Goal: Task Accomplishment & Management: Manage account settings

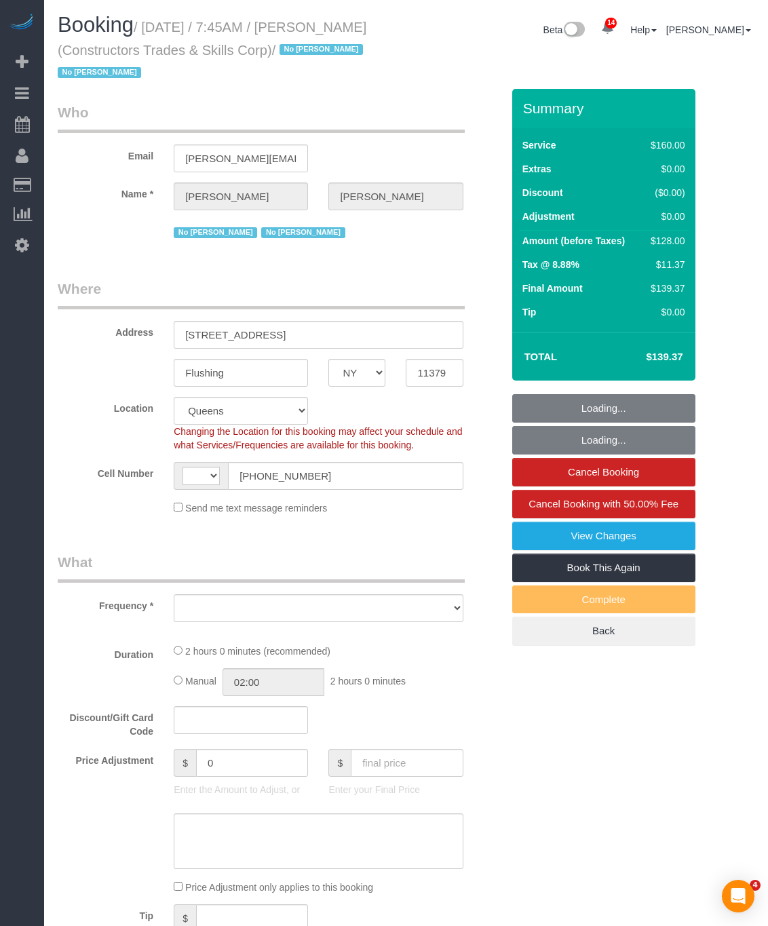
select select "NY"
select select "string:[GEOGRAPHIC_DATA]"
select select "object:1148"
select select "number:89"
select select "number:90"
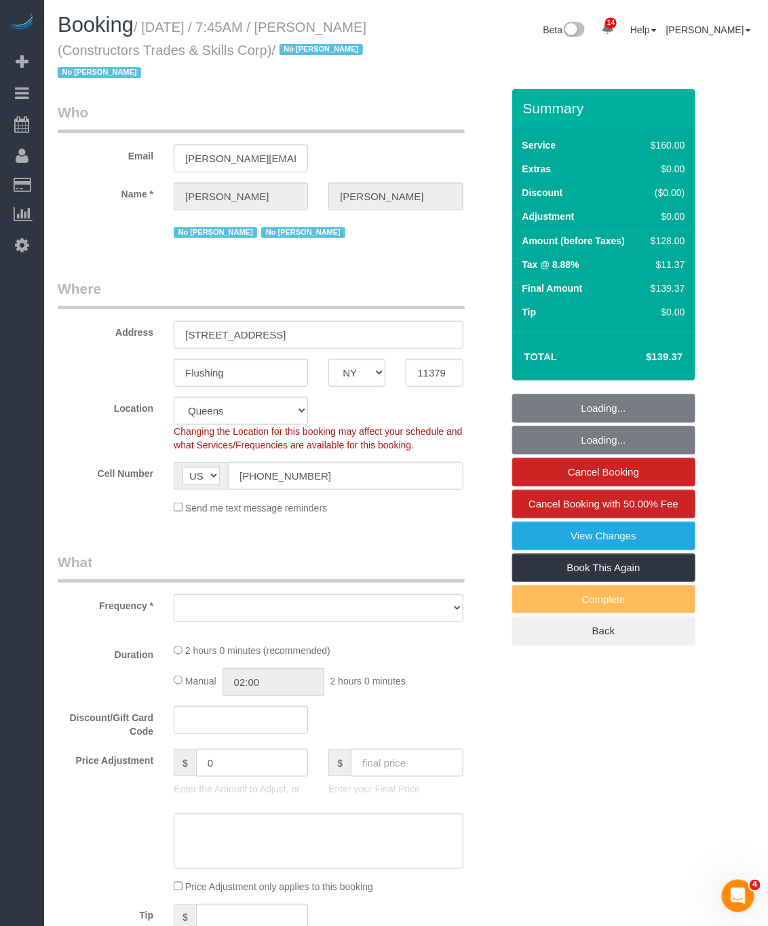
select select "number:15"
select select "number:5"
select select "string:stripe-pm_1Q5DQq4VGloSiKo7Az6kRgWV"
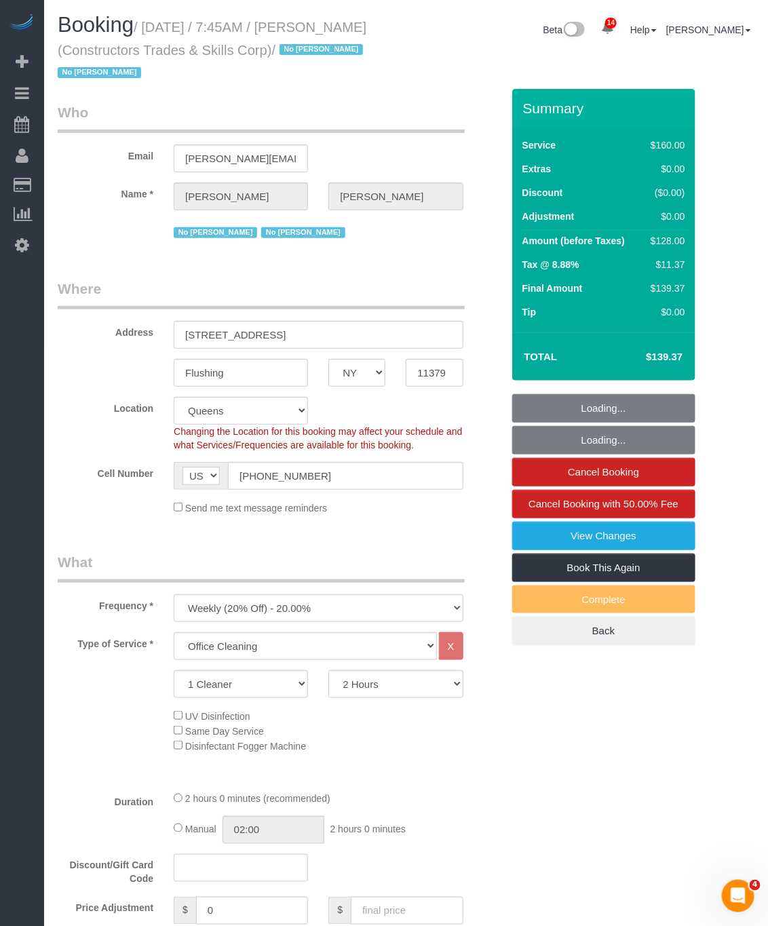
click at [310, 45] on small "/ September 08, 2025 / 7:45AM / Adrianna Salas (Constructors Trades & Skills Co…" at bounding box center [212, 50] width 309 height 61
select select "object:1381"
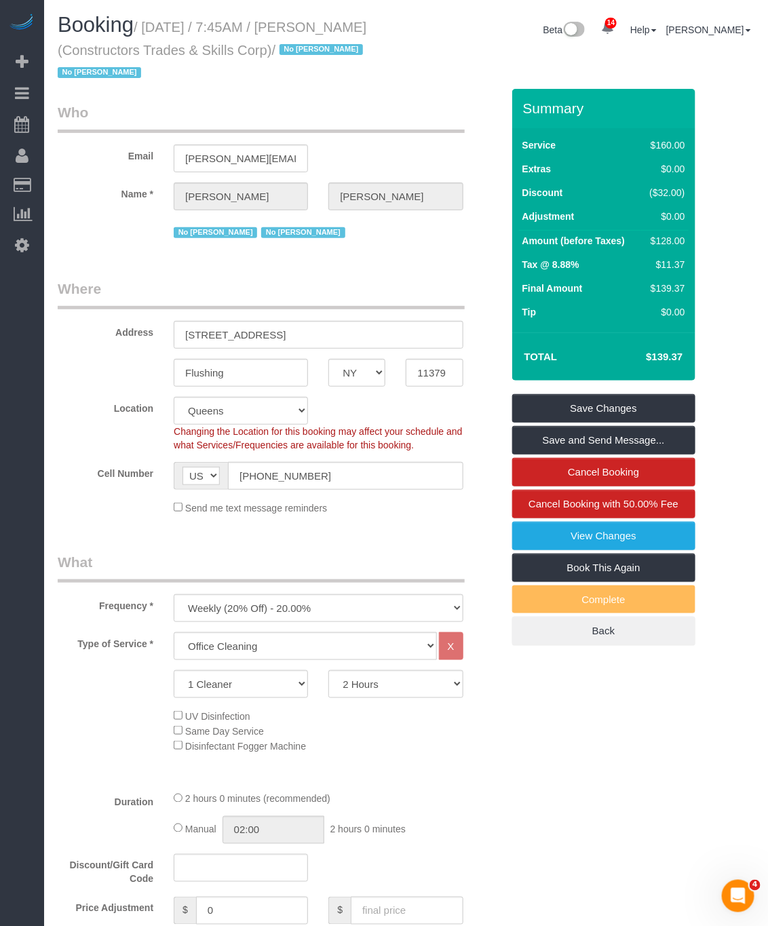
click at [364, 49] on h1 "Booking / September 08, 2025 / 7:45AM / Adrianna Salas (Constructors Trades & S…" at bounding box center [227, 48] width 339 height 69
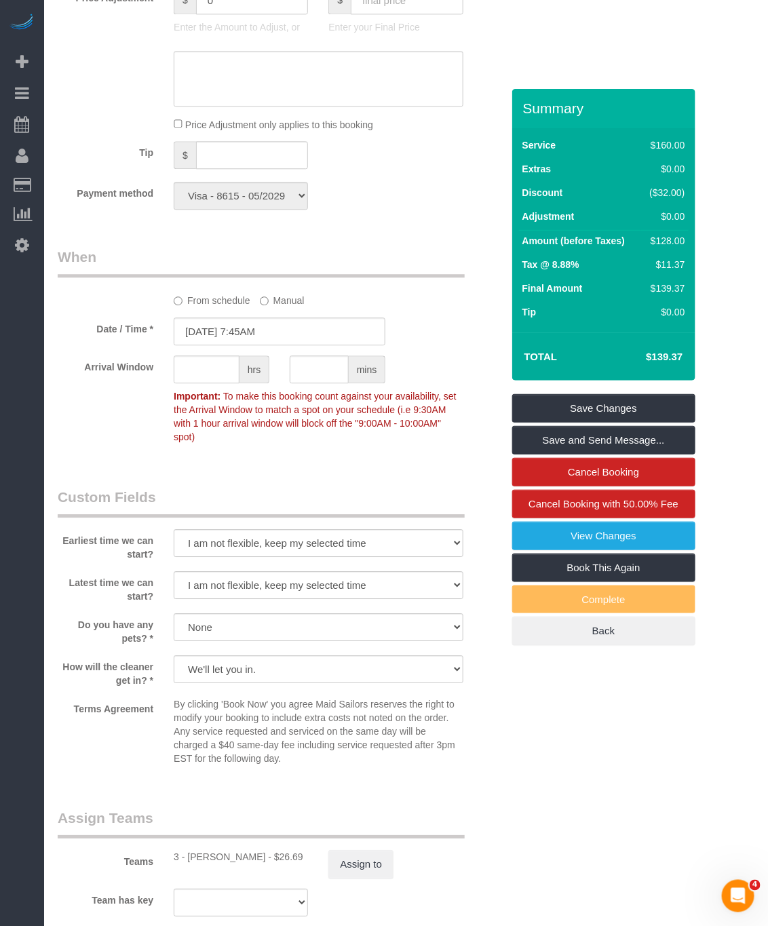
scroll to position [916, 0]
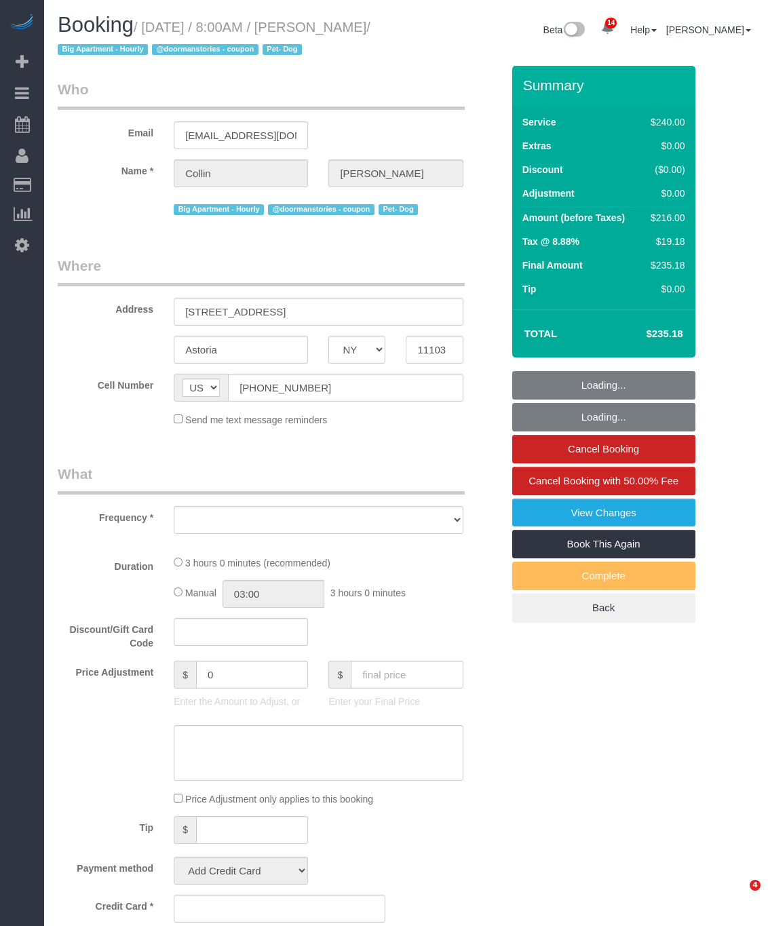
select select "NY"
select select "object:6289"
select select "string:stripe-pm_1QblGR4VGloSiKo7sLt2stnw"
select select "spot46"
select select "number:56"
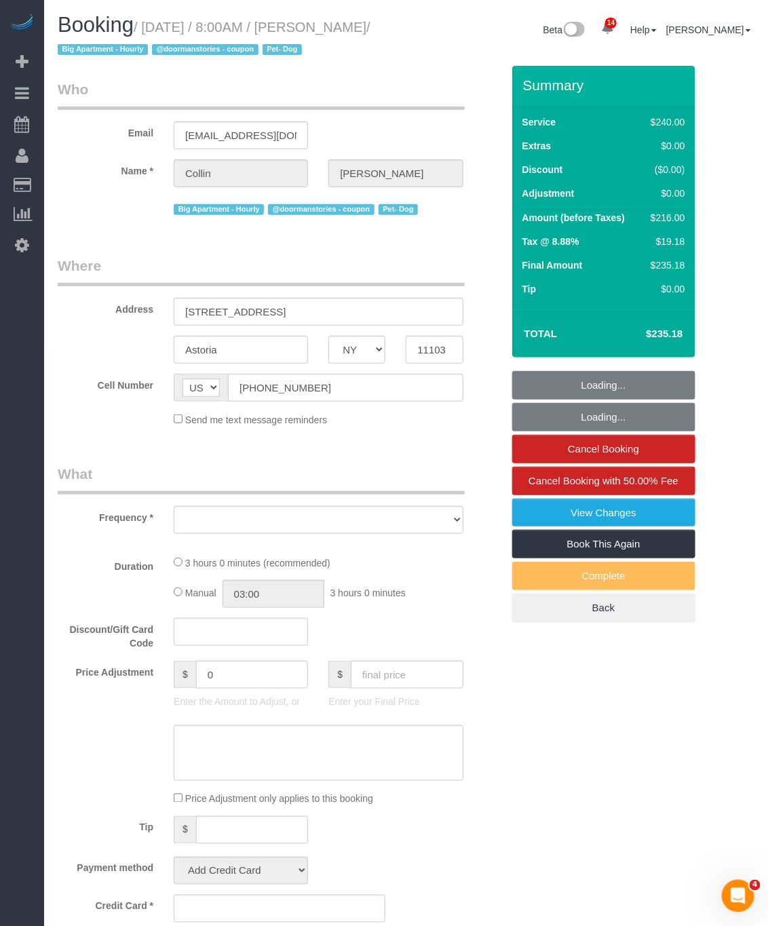
select select "number:76"
select select "number:13"
select select "number:5"
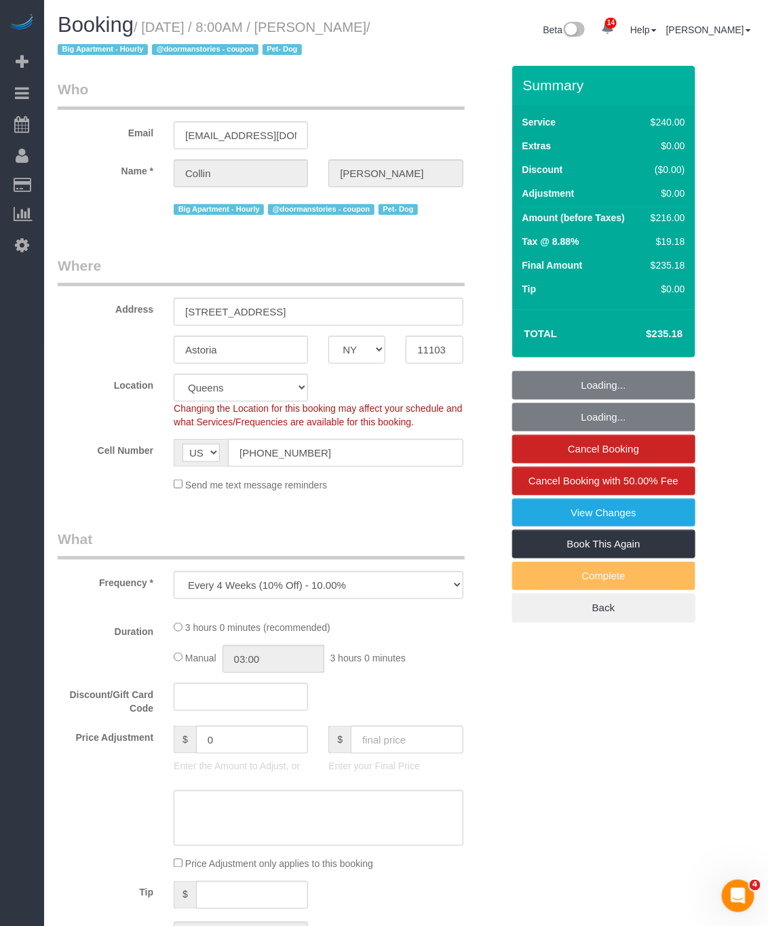
select select "180"
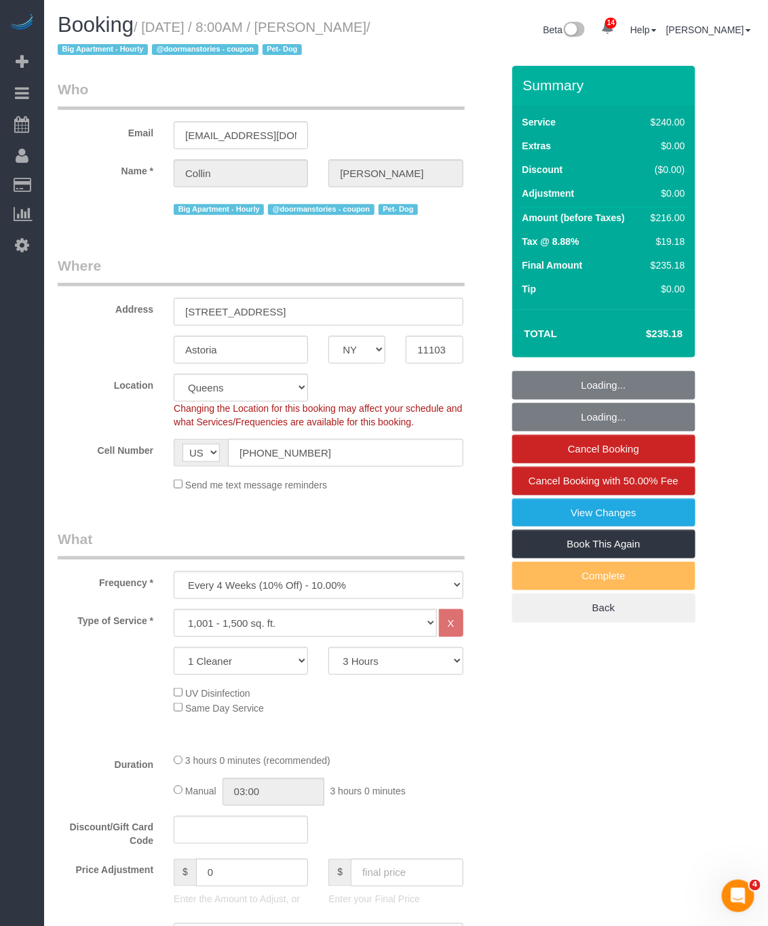
select select "object:6907"
drag, startPoint x: 145, startPoint y: 25, endPoint x: 145, endPoint y: 41, distance: 15.6
click at [145, 41] on h1 "Booking / [DATE] / 8:00AM / [PERSON_NAME] / Big Apartment - Hourly @doormanstor…" at bounding box center [227, 37] width 339 height 46
select select "spot91"
click at [149, 21] on small "/ [DATE] / 8:00AM / [PERSON_NAME] / Big Apartment - Hourly @doormanstories - co…" at bounding box center [214, 39] width 313 height 38
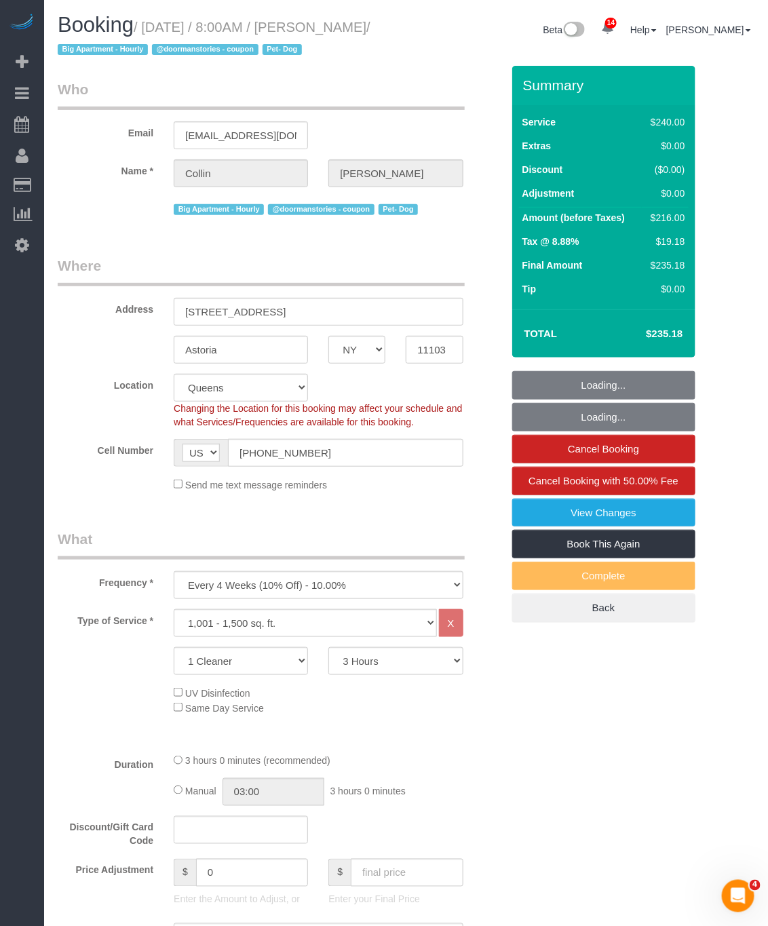
drag, startPoint x: 149, startPoint y: 22, endPoint x: 117, endPoint y: 47, distance: 40.7
click at [117, 47] on small "/ [DATE] / 8:00AM / [PERSON_NAME] / Big Apartment - Hourly @doormanstories - co…" at bounding box center [214, 39] width 313 height 38
copy small "[DATE] / 8:00AM / [PERSON_NAME]"
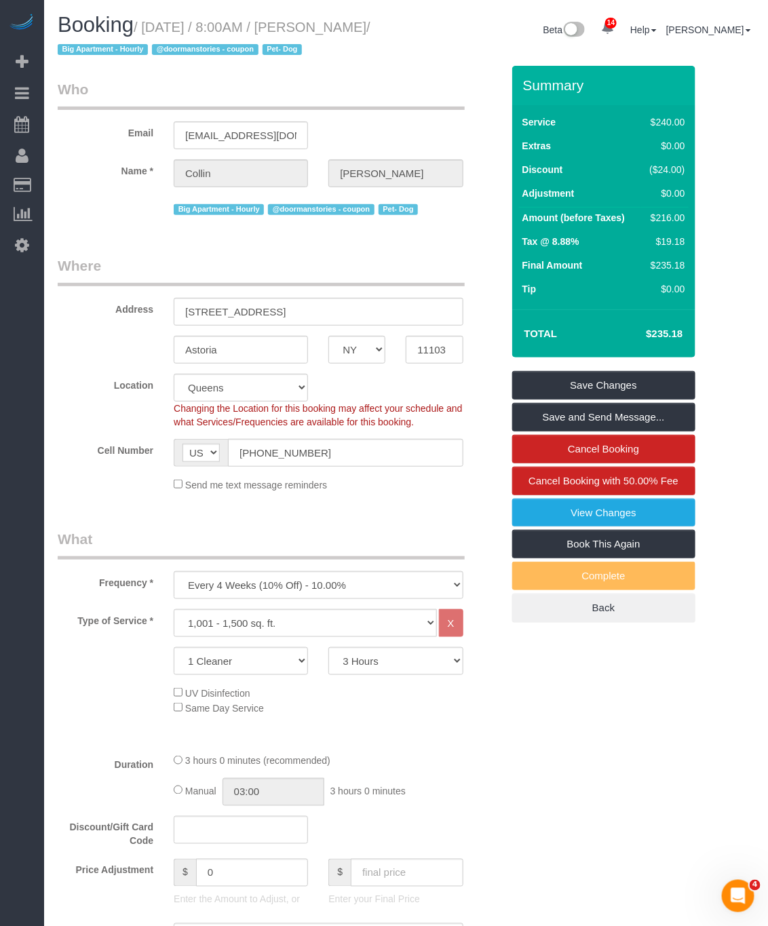
drag, startPoint x: 143, startPoint y: 76, endPoint x: 275, endPoint y: 23, distance: 142.5
drag, startPoint x: 342, startPoint y: 21, endPoint x: 119, endPoint y: 59, distance: 226.5
click at [119, 59] on h1 "Booking / [DATE] / 8:00AM / [PERSON_NAME] / Big Apartment - Hourly @doormanstor…" at bounding box center [227, 37] width 339 height 46
copy small "[PERSON_NAME]"
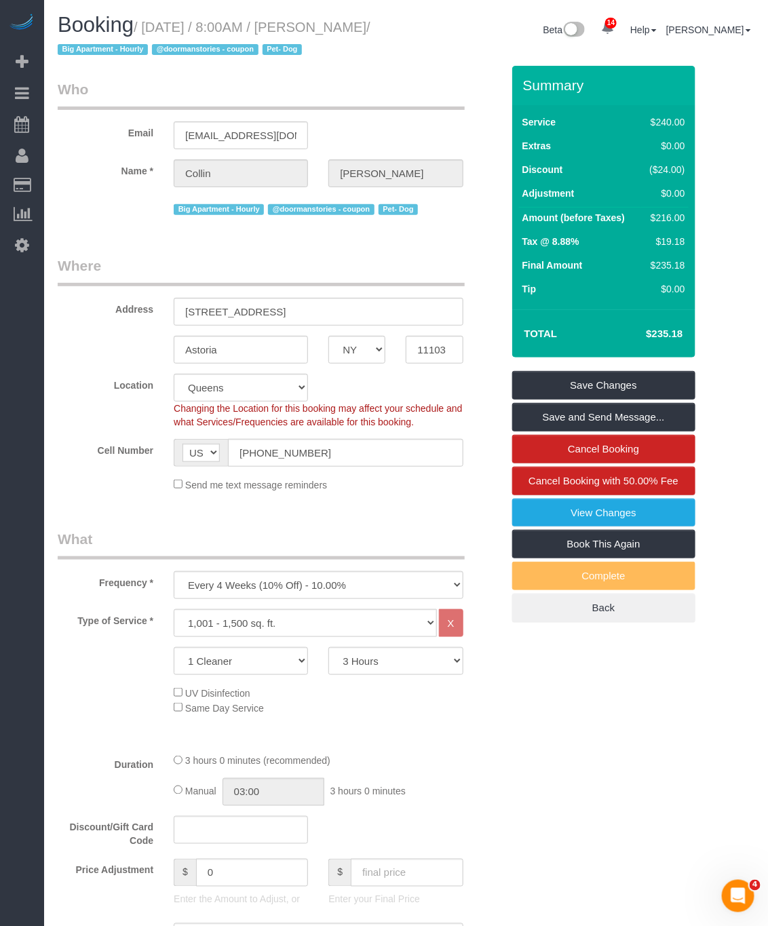
click at [147, 88] on legend "Who" at bounding box center [261, 94] width 407 height 31
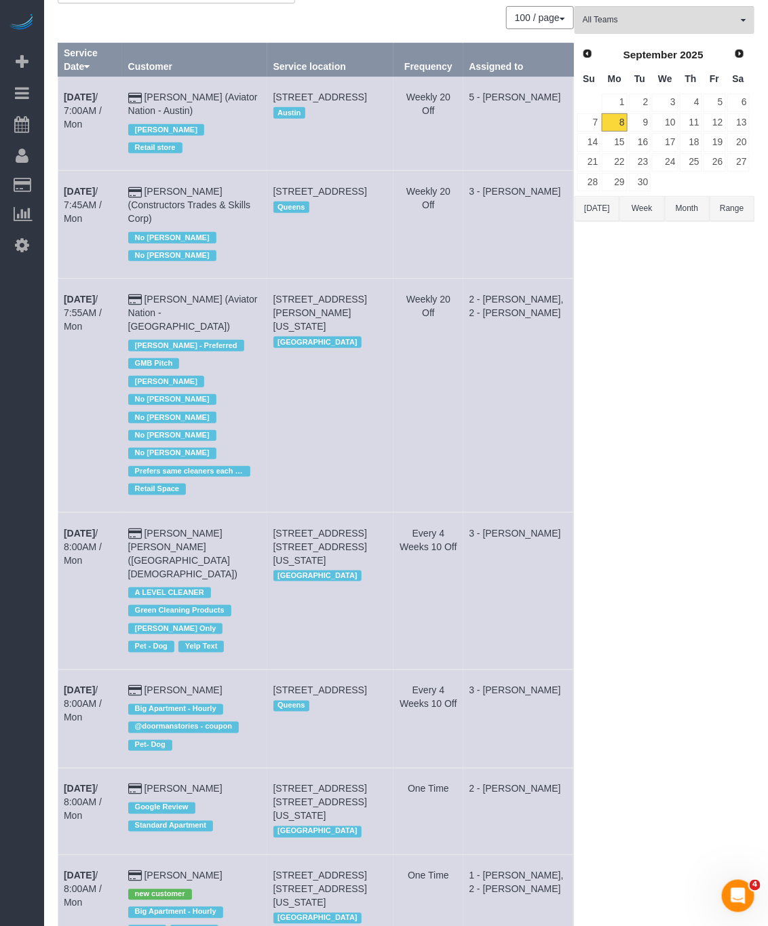
scroll to position [204, 0]
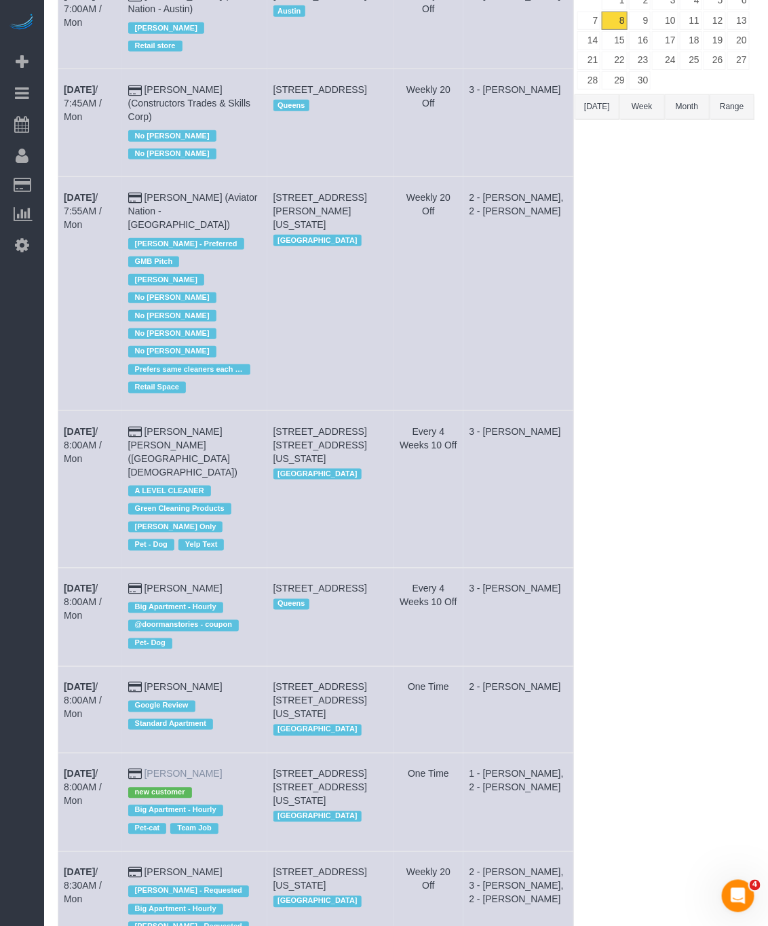
drag, startPoint x: 52, startPoint y: 719, endPoint x: 204, endPoint y: 725, distance: 152.1
click at [68, 701] on td "[DATE] 8:00AM / Mon" at bounding box center [90, 710] width 64 height 86
drag, startPoint x: 61, startPoint y: 717, endPoint x: 219, endPoint y: 730, distance: 158.0
click at [219, 753] on tr "[DATE] 8:00AM / Mon [PERSON_NAME] new customer Big Apartment - Hourly Pet-cat T…" at bounding box center [316, 802] width 516 height 98
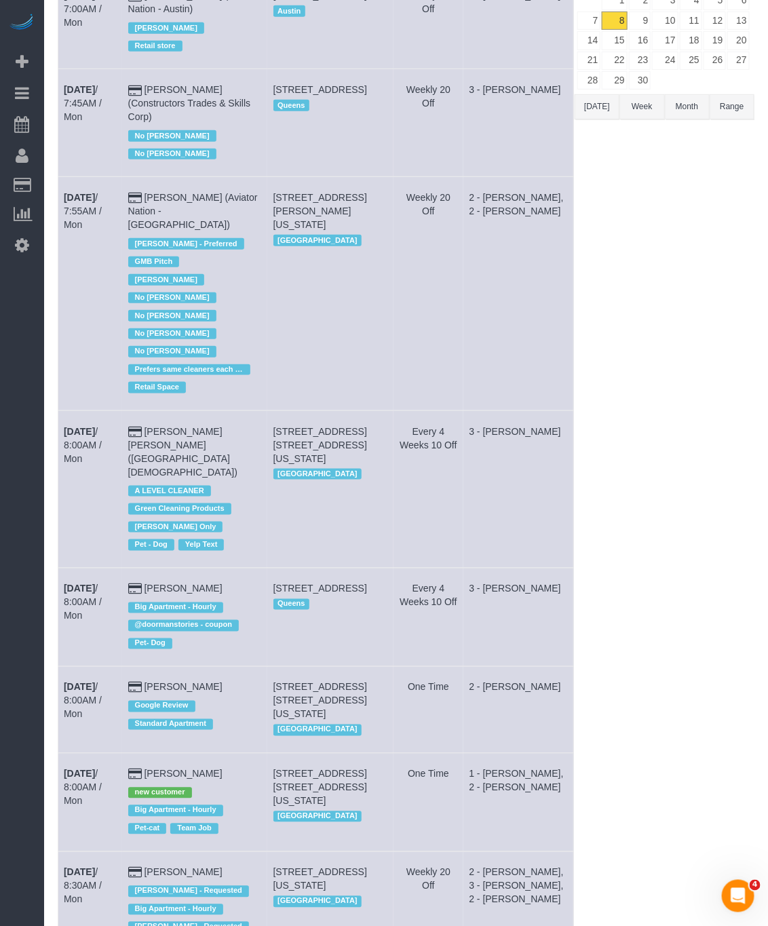
copy tr "[DATE] 8:00AM / Mon [PERSON_NAME]"
drag, startPoint x: 548, startPoint y: 747, endPoint x: 469, endPoint y: 749, distance: 79.4
click at [469, 753] on td "1 - [PERSON_NAME], 2 - [PERSON_NAME]" at bounding box center [519, 802] width 111 height 98
copy td "[PERSON_NAME]"
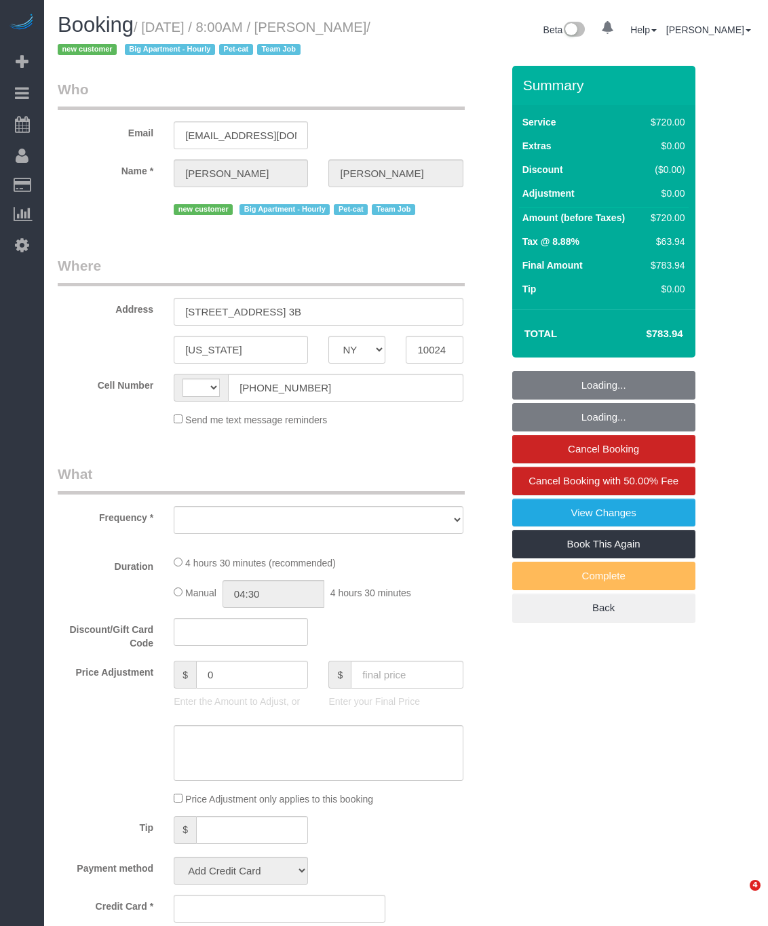
select select "NY"
select select "string:[GEOGRAPHIC_DATA]"
select select "object:766"
select select "270"
select select "spot1"
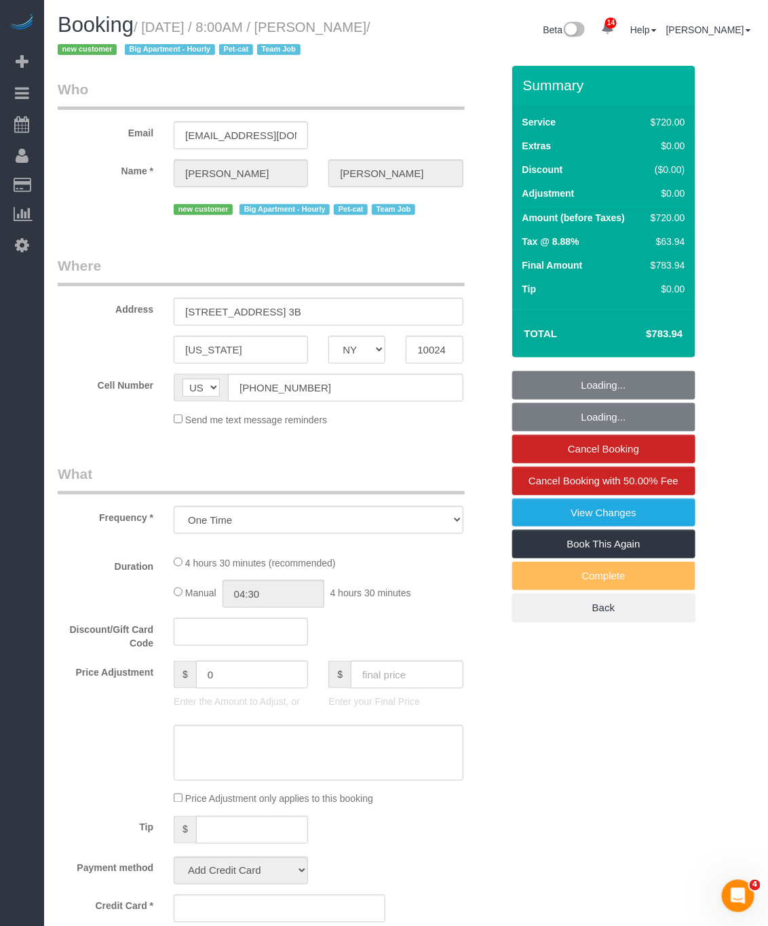
select select "number:56"
select select "number:68"
select select "number:14"
select select "number:5"
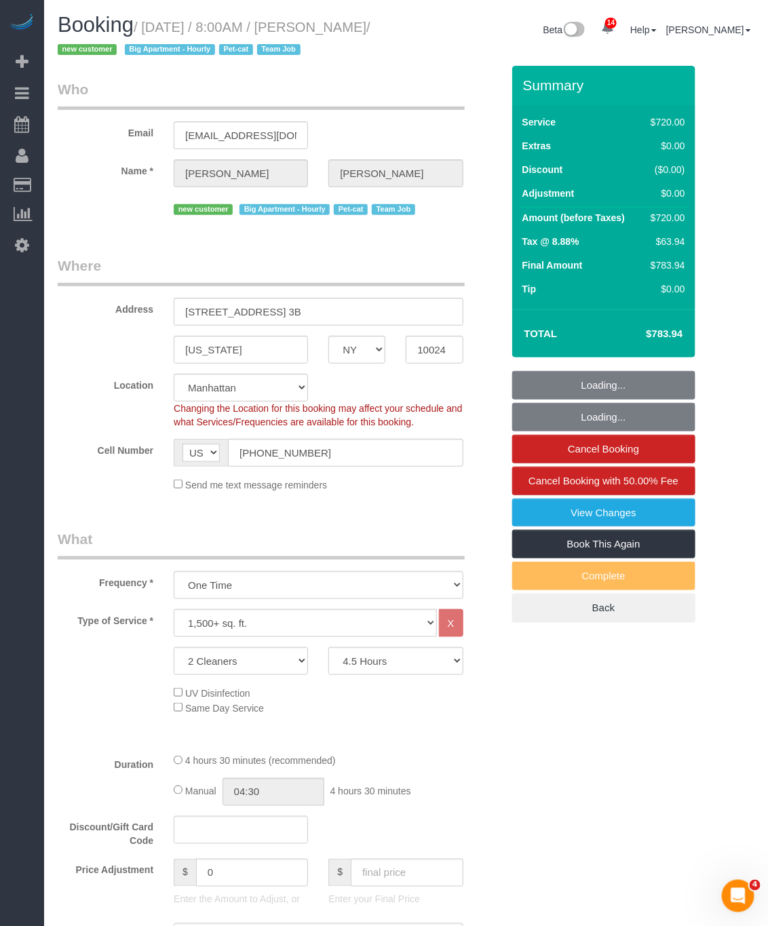
select select "string:stripe-pm_1S2x4Y4VGloSiKo7I9q49Hh7"
select select "object:1438"
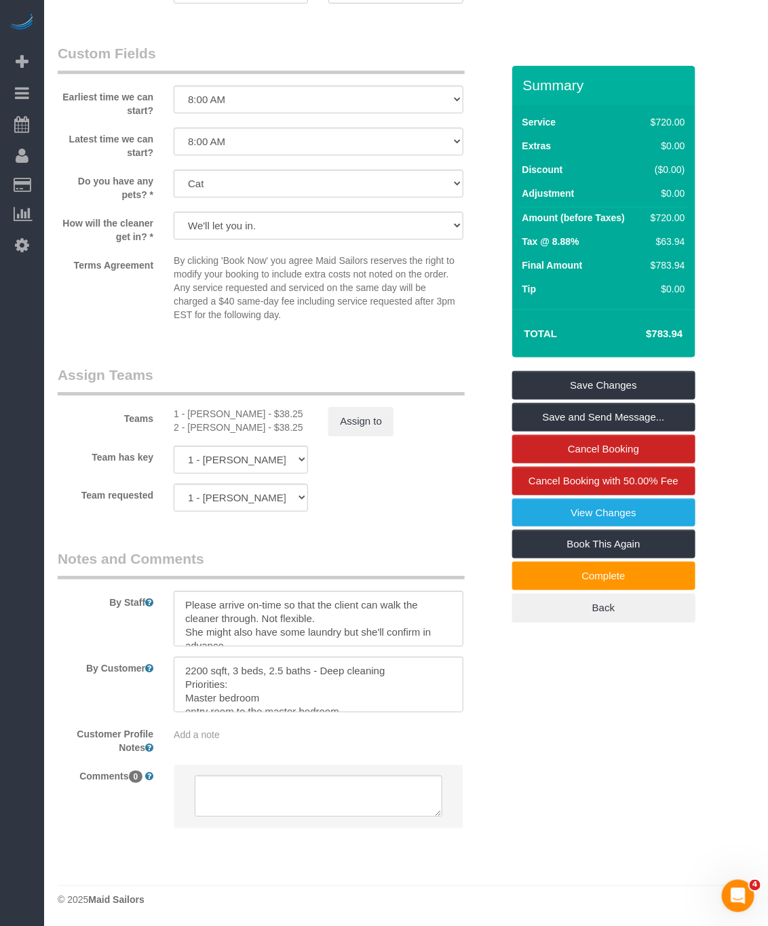
scroll to position [1224, 0]
click at [381, 628] on textarea at bounding box center [318, 619] width 289 height 56
click at [333, 638] on textarea at bounding box center [318, 619] width 289 height 56
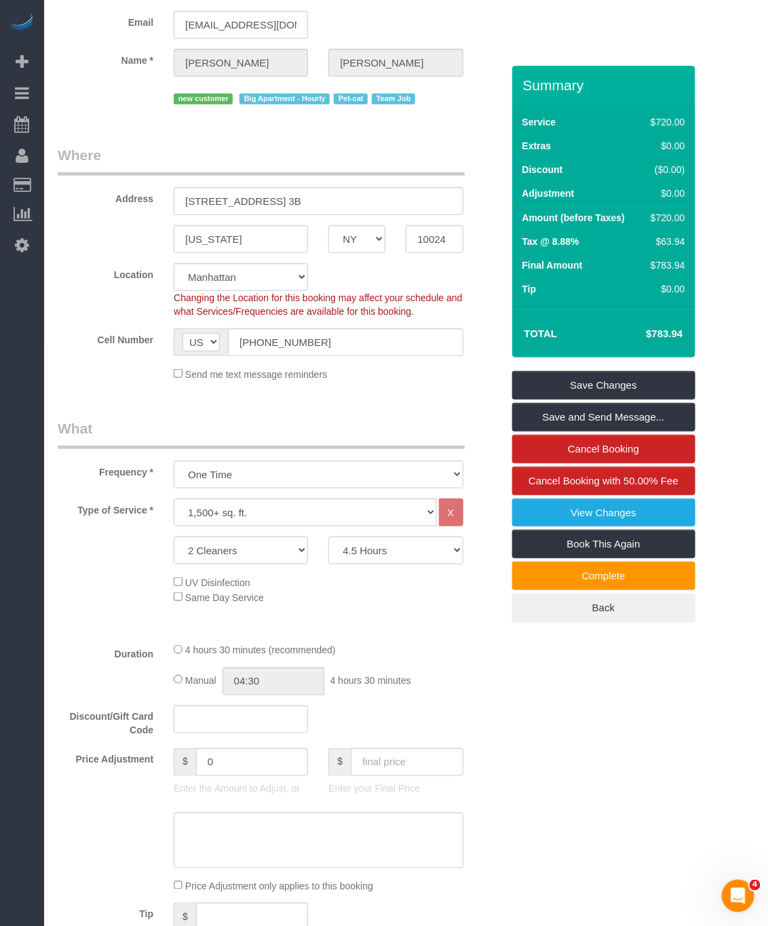
scroll to position [0, 0]
